Goal: Obtain resource: Download file/media

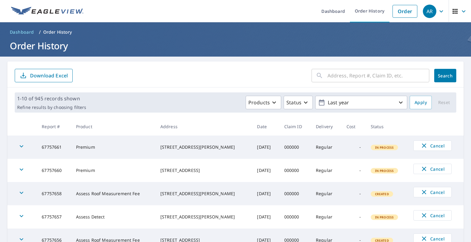
click at [364, 79] on input "text" at bounding box center [378, 75] width 102 height 17
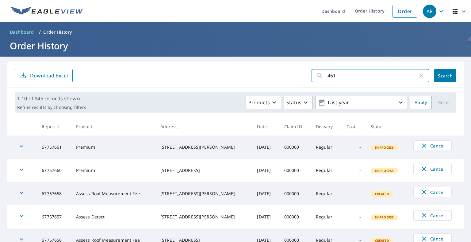
type input "4611"
click button "Search" at bounding box center [445, 75] width 22 height 13
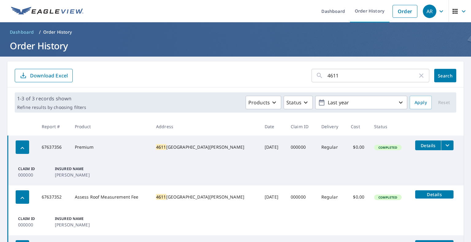
click at [443, 145] on icon "filesDropdownBtn-67637356" at bounding box center [446, 145] width 7 height 7
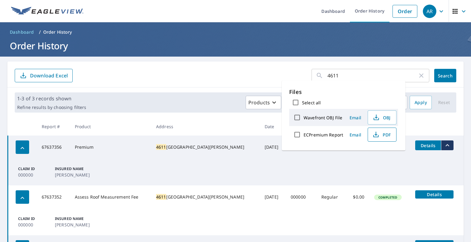
click at [385, 138] on span "PDF" at bounding box center [381, 134] width 20 height 7
drag, startPoint x: 349, startPoint y: 72, endPoint x: 304, endPoint y: 70, distance: 44.5
click at [304, 70] on form "4611 ​ Search Download Excel" at bounding box center [235, 75] width 441 height 13
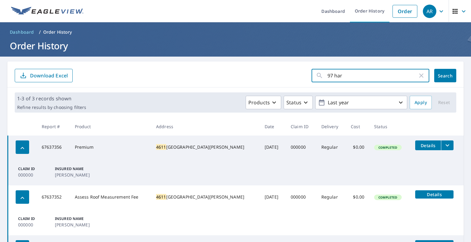
type input "97 [PERSON_NAME]"
click button "Search" at bounding box center [445, 75] width 22 height 13
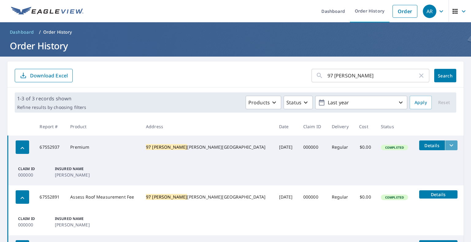
click at [445, 147] on button "filesDropdownBtn-67552937" at bounding box center [451, 146] width 13 height 10
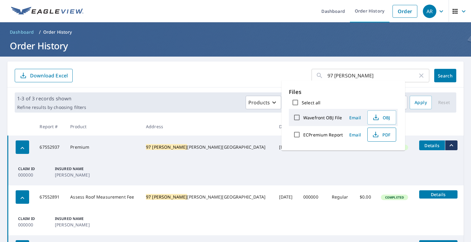
click at [379, 136] on span "PDF" at bounding box center [381, 134] width 20 height 7
click at [384, 135] on span "PDF" at bounding box center [381, 134] width 20 height 7
click at [351, 75] on input "97 [PERSON_NAME]" at bounding box center [372, 75] width 90 height 17
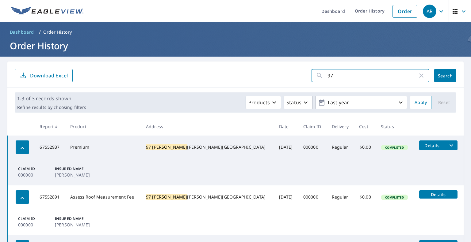
type input "9"
type input "5213"
click button "Search" at bounding box center [445, 75] width 22 height 13
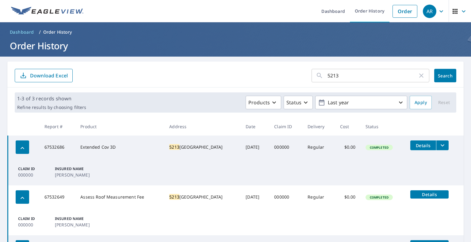
scroll to position [31, 0]
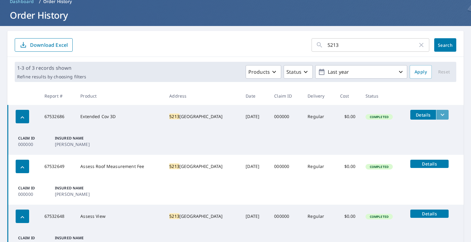
click at [441, 112] on icon "filesDropdownBtn-67532686" at bounding box center [442, 114] width 7 height 7
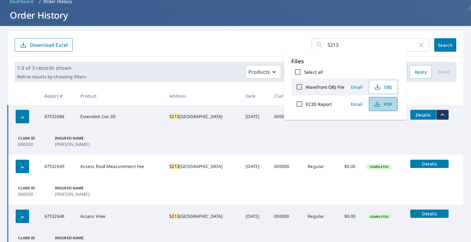
click at [381, 102] on span "PDF" at bounding box center [383, 104] width 20 height 7
click at [422, 148] on td "Claim ID 000000 Insured Name [PERSON_NAME]" at bounding box center [236, 141] width 456 height 27
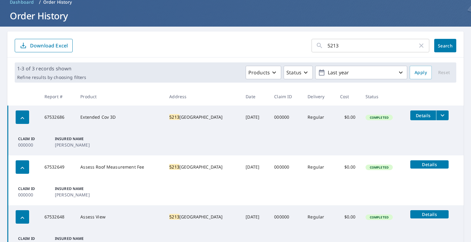
scroll to position [0, 0]
